Goal: Use online tool/utility: Utilize a website feature to perform a specific function

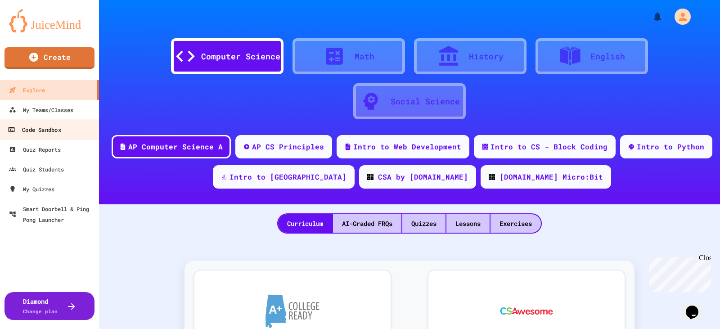
click at [43, 130] on div "Code Sandbox" at bounding box center [34, 129] width 53 height 11
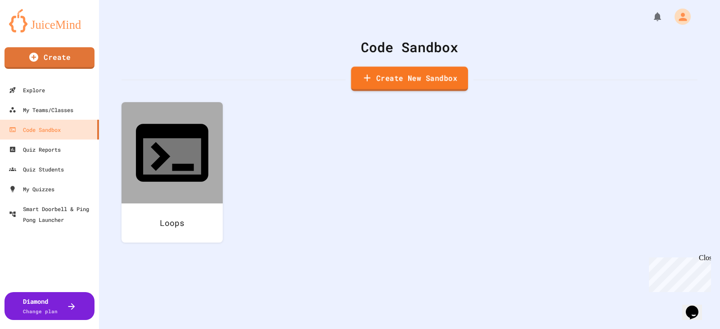
click at [411, 88] on link "Create New Sandbox" at bounding box center [409, 79] width 117 height 25
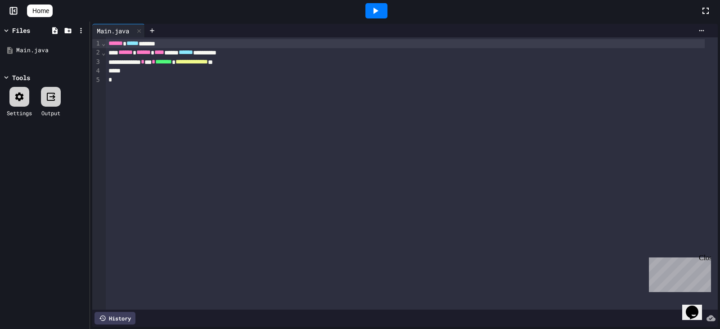
click at [381, 13] on icon at bounding box center [375, 10] width 11 height 11
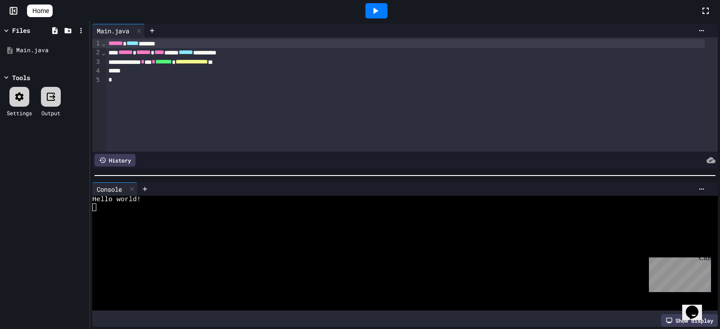
click at [46, 9] on span "Home" at bounding box center [40, 10] width 17 height 9
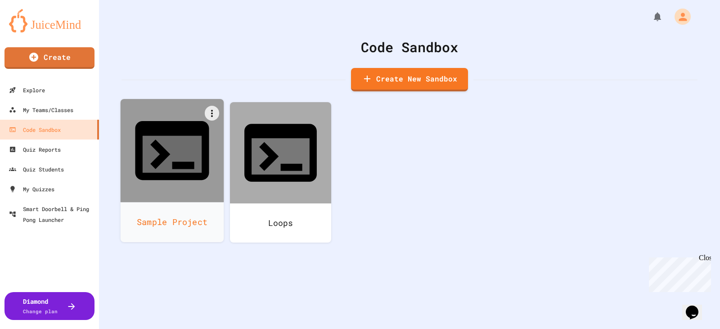
click at [168, 142] on icon at bounding box center [172, 150] width 89 height 89
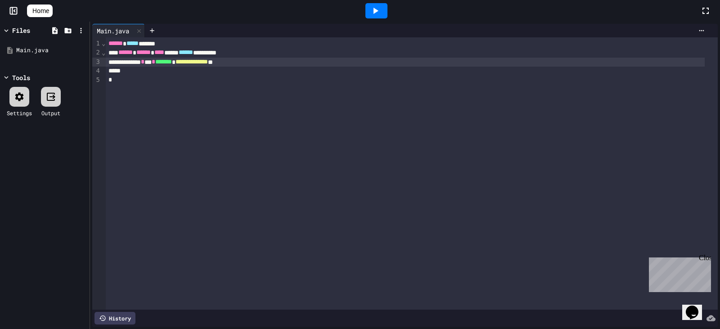
click at [208, 63] on span "**********" at bounding box center [191, 61] width 32 height 6
click at [381, 14] on icon at bounding box center [375, 10] width 11 height 11
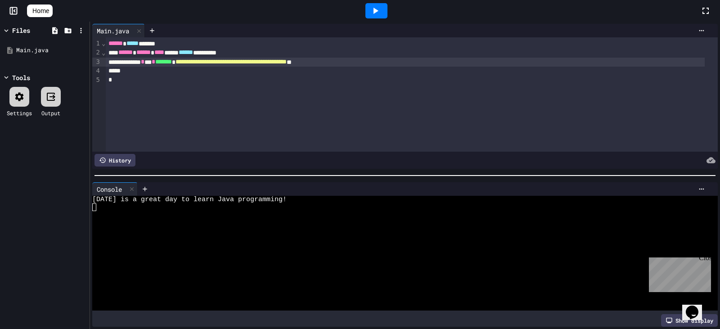
click at [16, 28] on div "Files" at bounding box center [21, 30] width 18 height 9
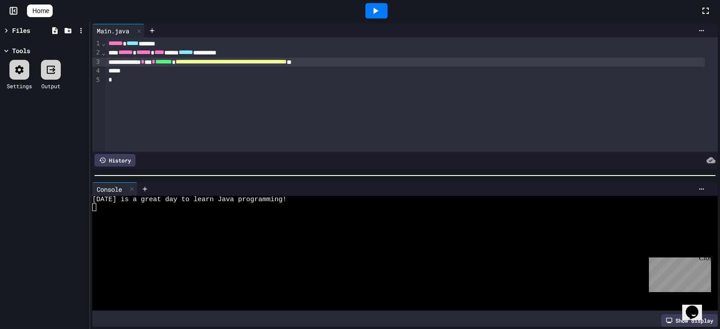
click at [15, 27] on div "Files" at bounding box center [21, 30] width 18 height 9
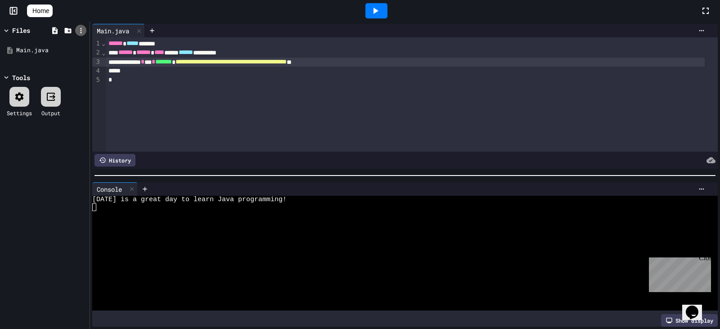
click at [82, 29] on icon at bounding box center [81, 31] width 8 height 8
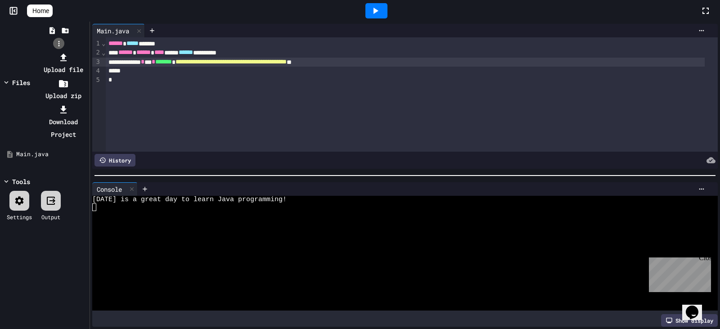
click at [82, 51] on div at bounding box center [58, 51] width 57 height 0
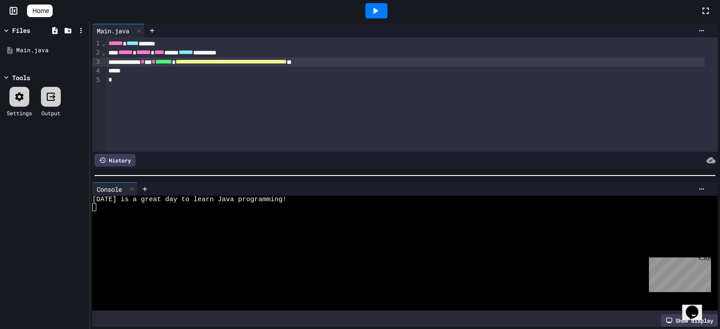
click at [9, 99] on div "Settings" at bounding box center [19, 102] width 25 height 30
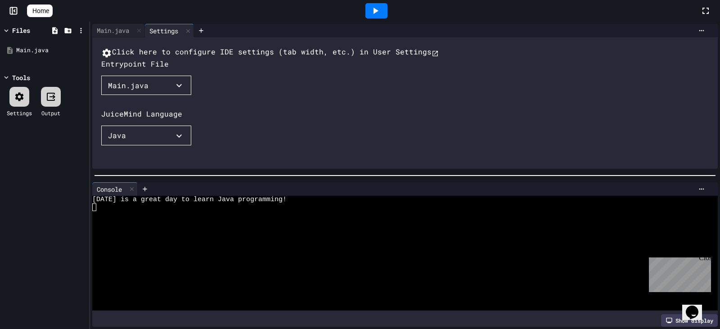
drag, startPoint x: 106, startPoint y: 27, endPoint x: 414, endPoint y: 120, distance: 321.6
click at [414, 120] on div "Click here to configure IDE settings (tab width, etc.) in User Settings Entrypo…" at bounding box center [413, 147] width 625 height 202
click at [43, 7] on span "Home" at bounding box center [40, 10] width 17 height 9
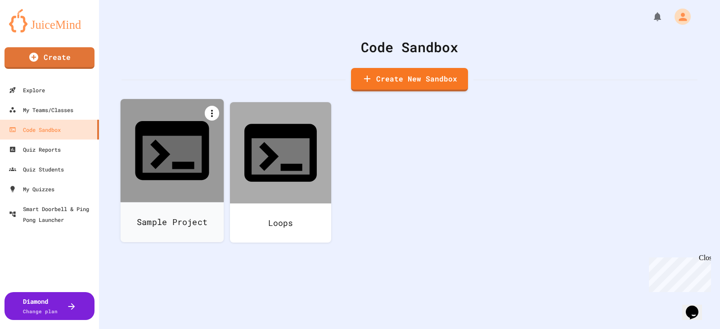
click at [211, 112] on icon at bounding box center [212, 113] width 11 height 11
click at [223, 243] on li "Rename" at bounding box center [176, 257] width 92 height 29
type input "*"
type input "**********"
click at [392, 131] on div "Sample Project Loops" at bounding box center [409, 179] width 576 height 155
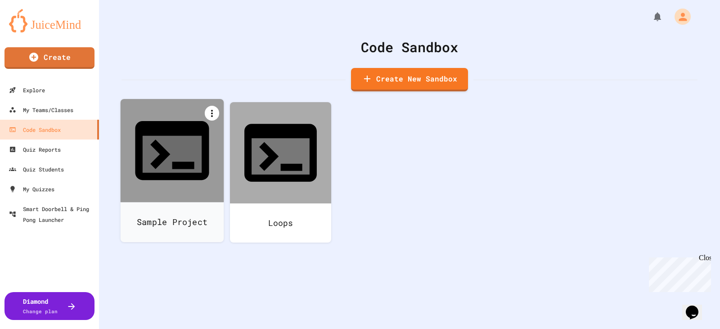
click at [205, 113] on div at bounding box center [212, 113] width 14 height 15
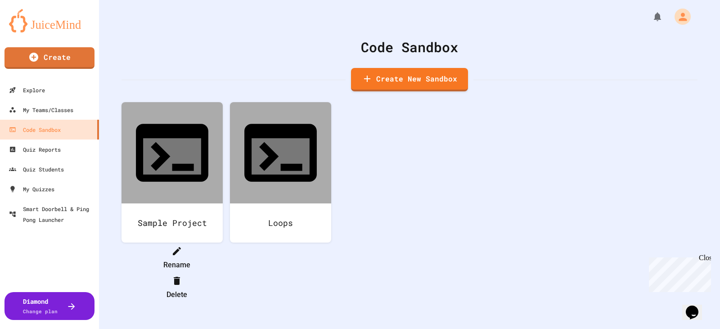
click at [223, 243] on li "Rename" at bounding box center [176, 257] width 92 height 29
click at [369, 238] on div "Code Sandbox Create New Sandbox [DATE] is.... Loops" at bounding box center [409, 164] width 621 height 329
